Goal: Navigation & Orientation: Find specific page/section

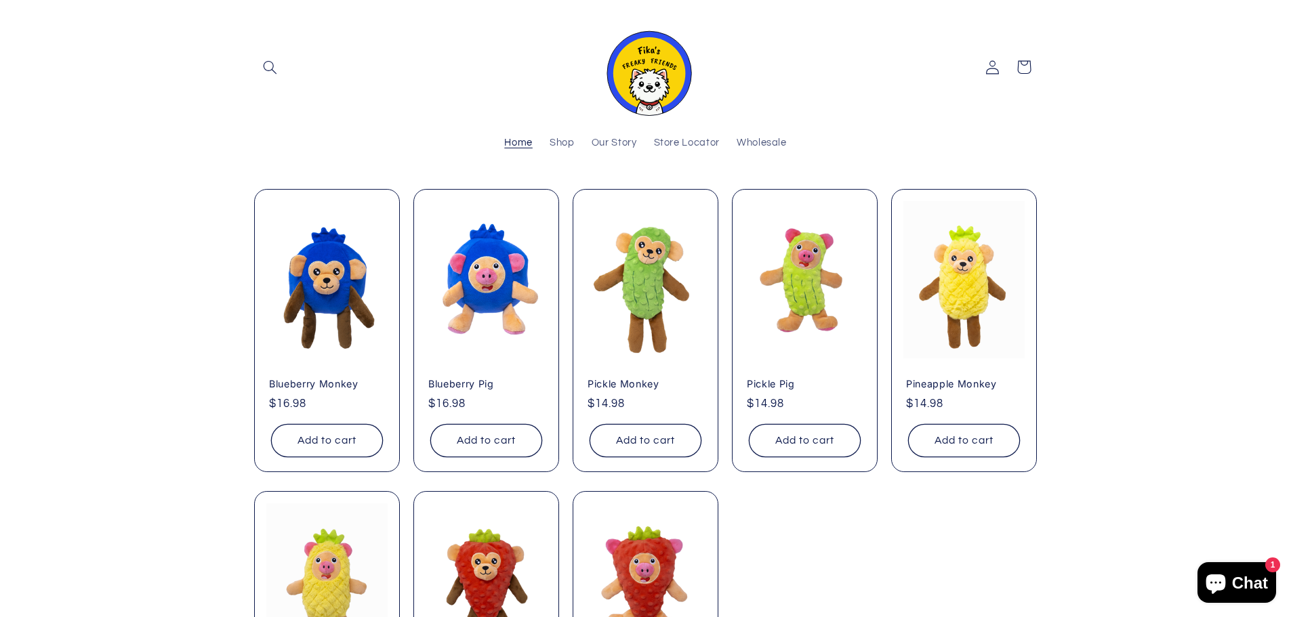
scroll to position [0, 1291]
click at [681, 145] on span "Store Locator" at bounding box center [687, 143] width 66 height 13
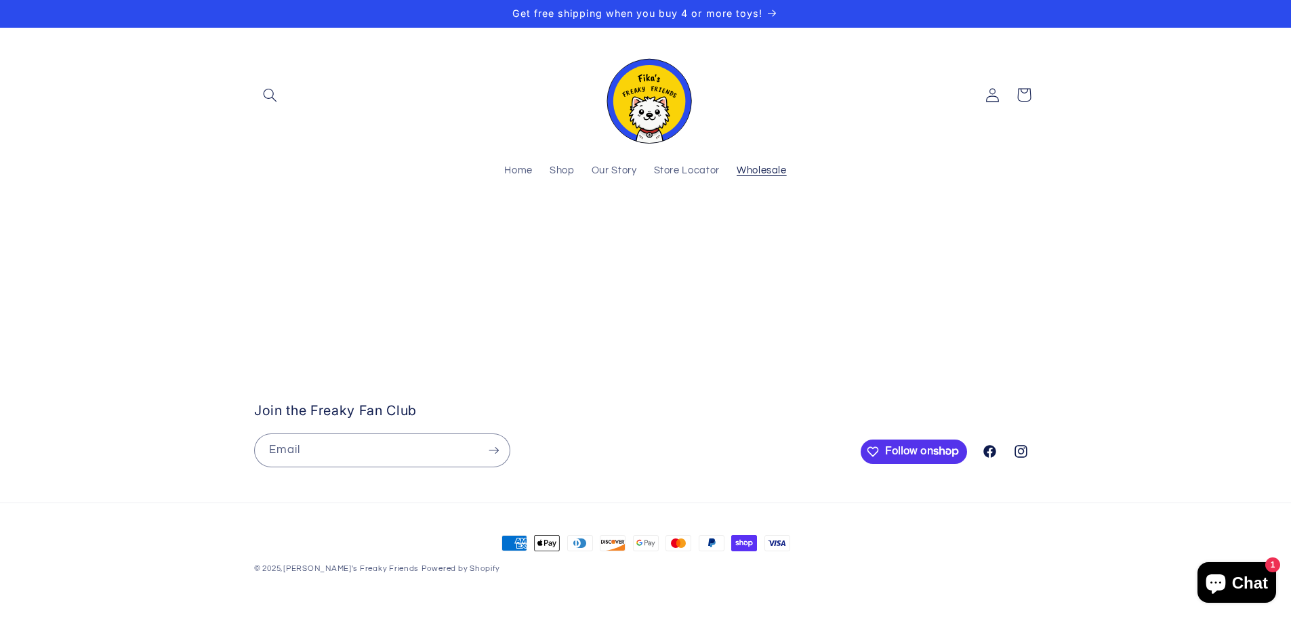
click at [751, 169] on span "Wholesale" at bounding box center [762, 171] width 50 height 13
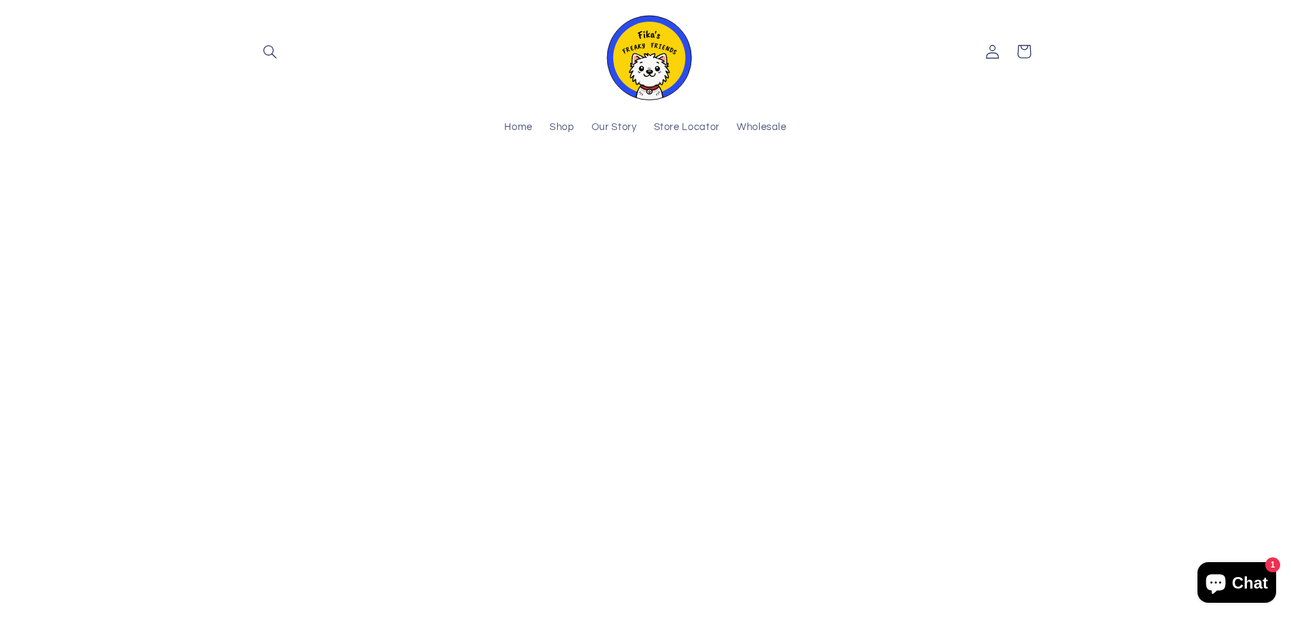
scroll to position [68, 0]
